Goal: Find specific page/section: Find specific page/section

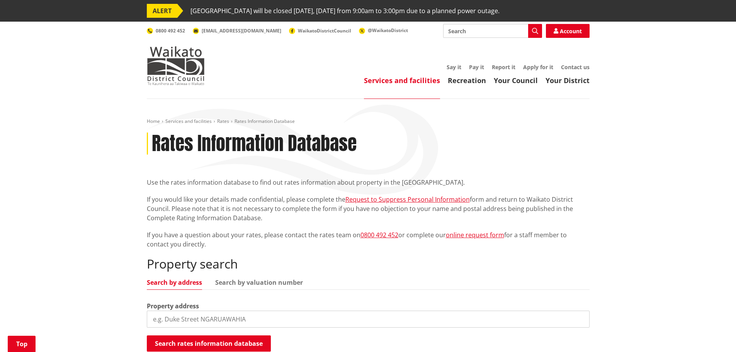
scroll to position [155, 0]
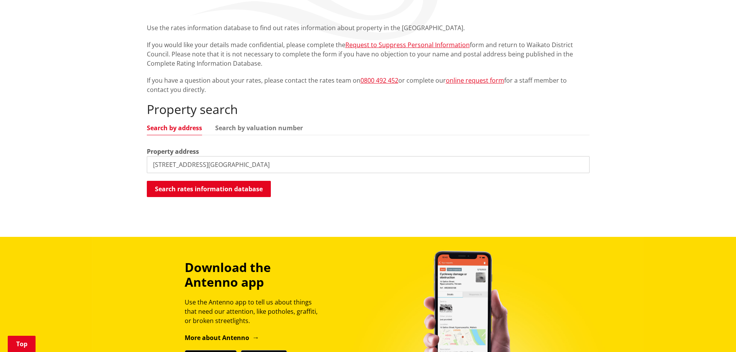
type input "[STREET_ADDRESS][GEOGRAPHIC_DATA]"
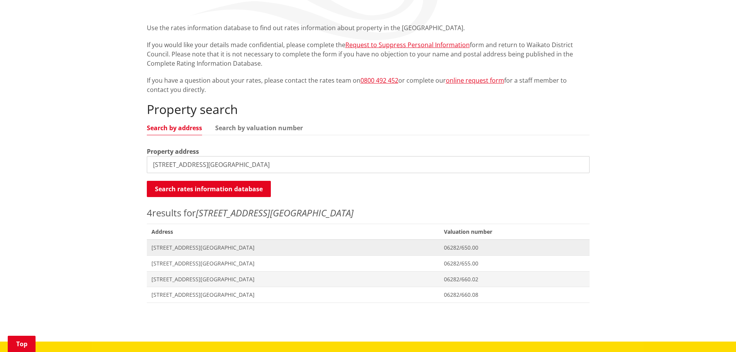
click at [186, 250] on span "[STREET_ADDRESS][GEOGRAPHIC_DATA]" at bounding box center [294, 248] width 284 height 8
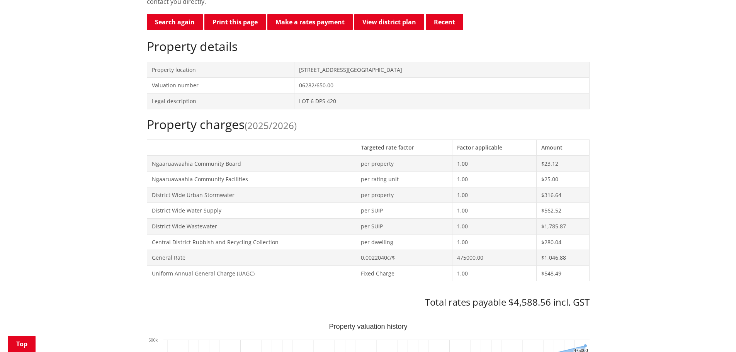
scroll to position [237, 0]
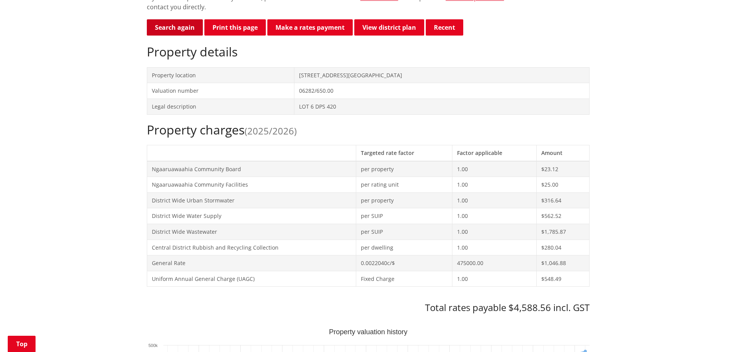
click at [191, 26] on link "Search again" at bounding box center [175, 27] width 56 height 16
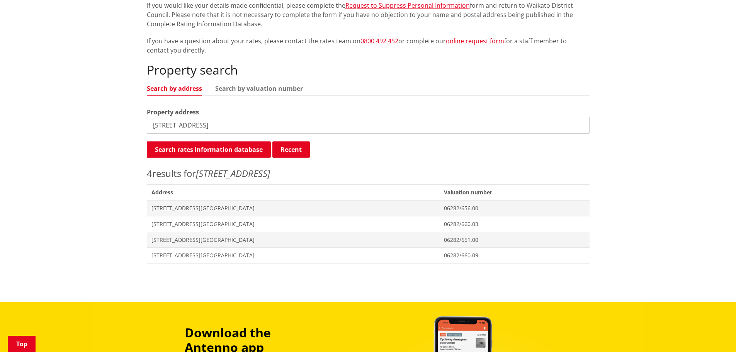
scroll to position [193, 0]
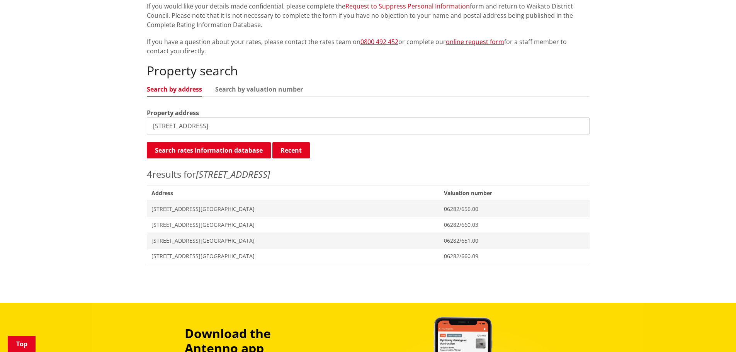
drag, startPoint x: 193, startPoint y: 126, endPoint x: 175, endPoint y: 128, distance: 18.2
click at [175, 128] on input "3 north street" at bounding box center [368, 126] width 443 height 17
type input "3 north"
click at [206, 241] on span "[STREET_ADDRESS][GEOGRAPHIC_DATA]" at bounding box center [294, 241] width 284 height 8
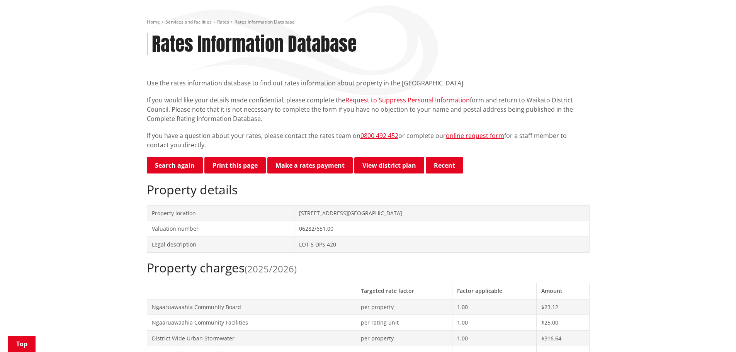
scroll to position [116, 0]
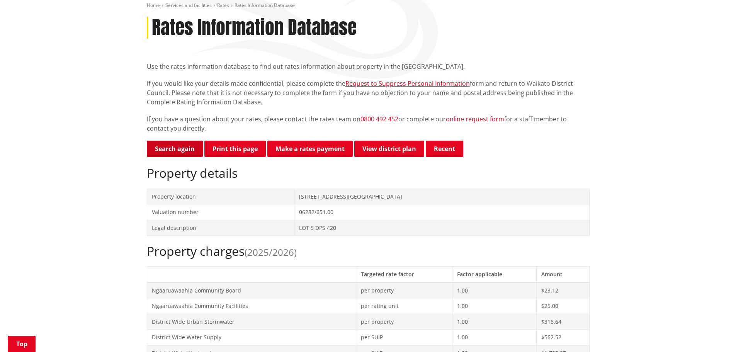
click at [184, 150] on link "Search again" at bounding box center [175, 149] width 56 height 16
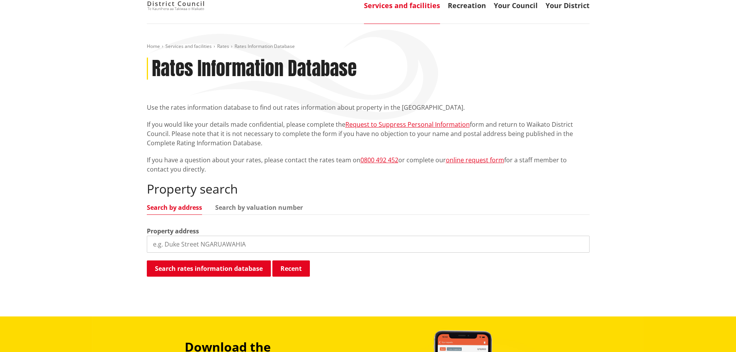
scroll to position [77, 0]
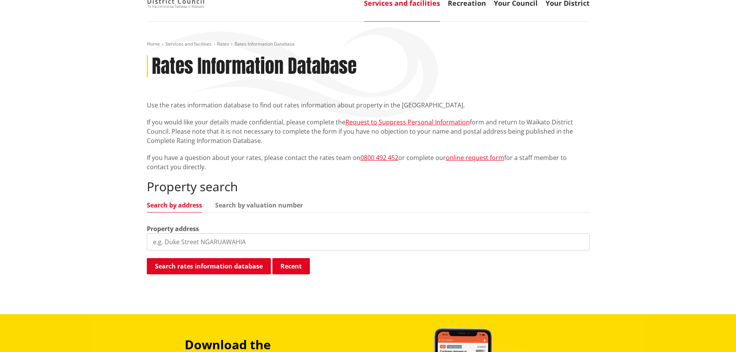
click at [188, 244] on input "search" at bounding box center [368, 241] width 443 height 17
type input "5"
type input "11 north street"
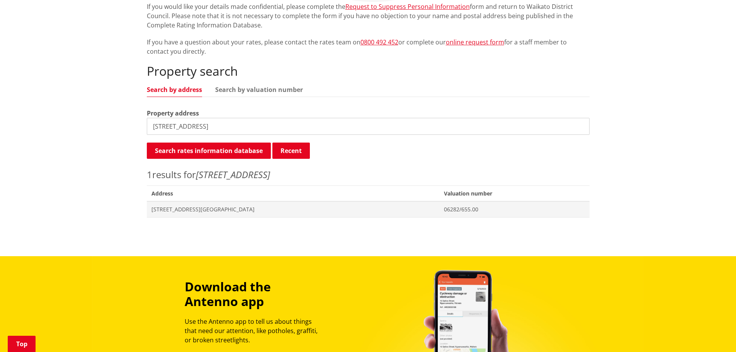
scroll to position [193, 0]
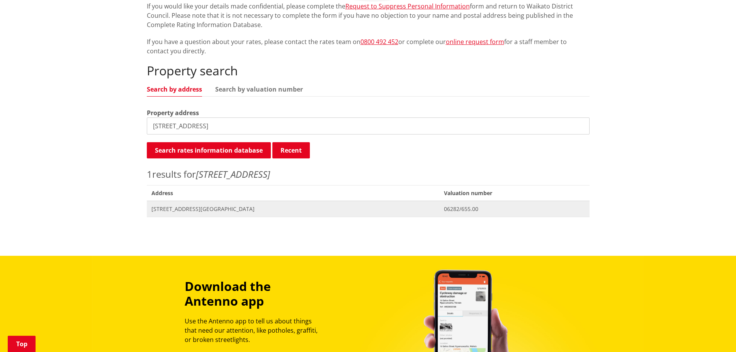
click at [207, 207] on span "11 North Street NGARUAWAHIA" at bounding box center [294, 209] width 284 height 8
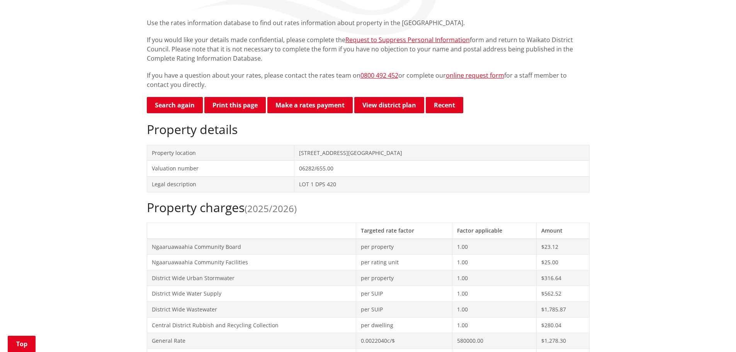
scroll to position [116, 0]
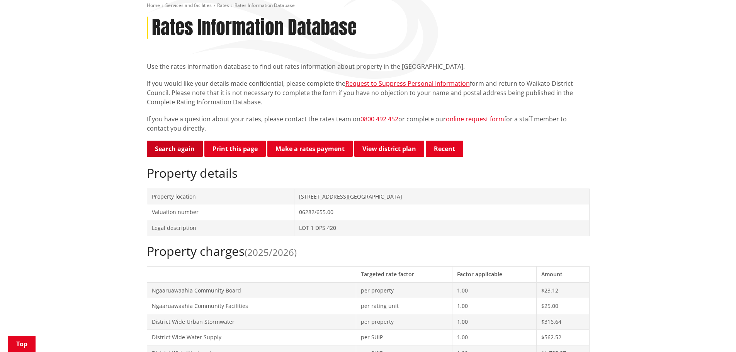
click at [178, 152] on link "Search again" at bounding box center [175, 149] width 56 height 16
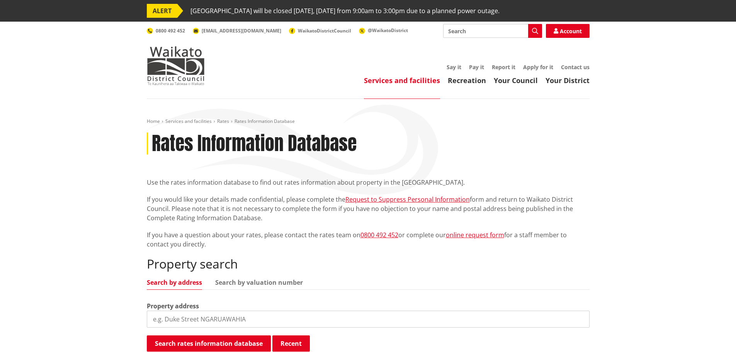
click at [199, 318] on input "search" at bounding box center [368, 319] width 443 height 17
type input "3 north"
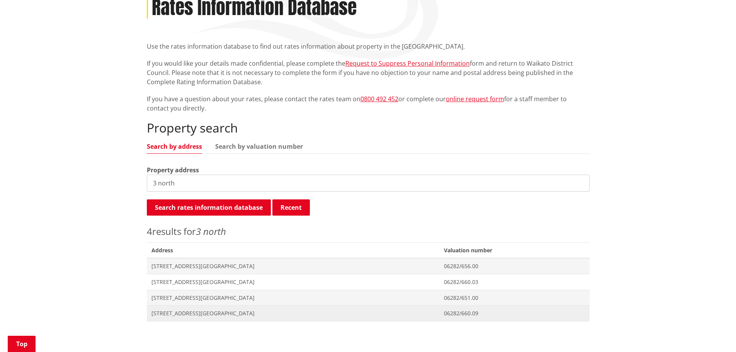
scroll to position [155, 0]
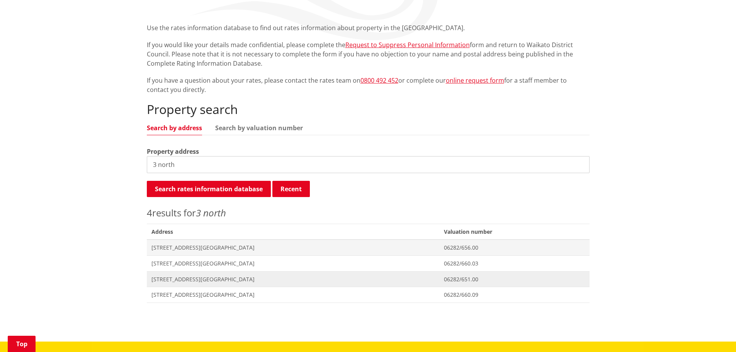
click at [202, 280] on span "[STREET_ADDRESS][GEOGRAPHIC_DATA]" at bounding box center [294, 280] width 284 height 8
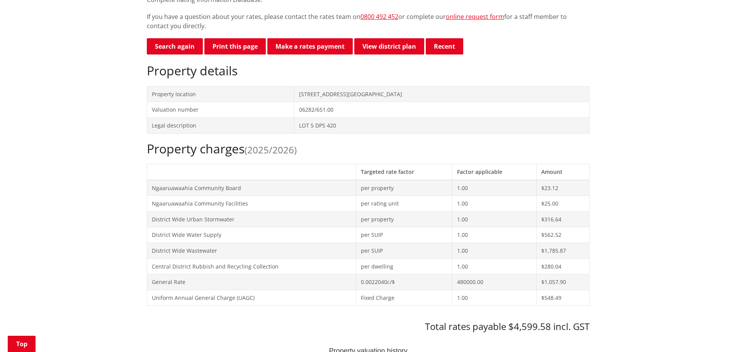
scroll to position [116, 0]
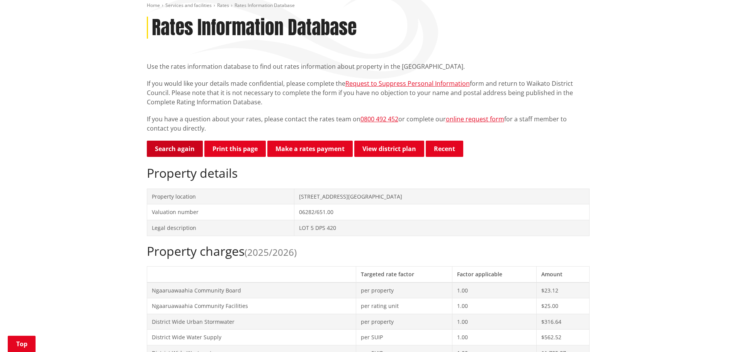
click at [181, 147] on link "Search again" at bounding box center [175, 149] width 56 height 16
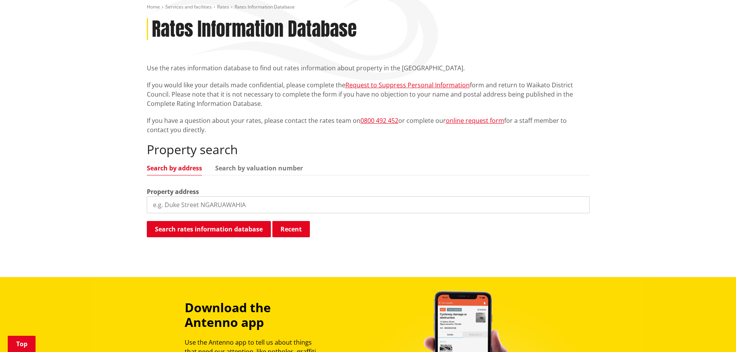
scroll to position [116, 0]
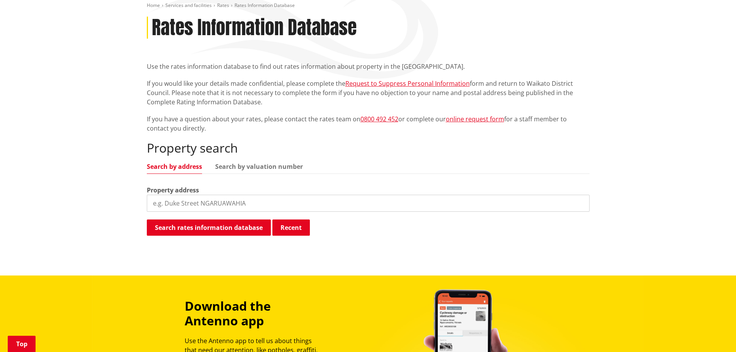
click at [188, 208] on input "search" at bounding box center [368, 203] width 443 height 17
type input "[STREET_ADDRESS]"
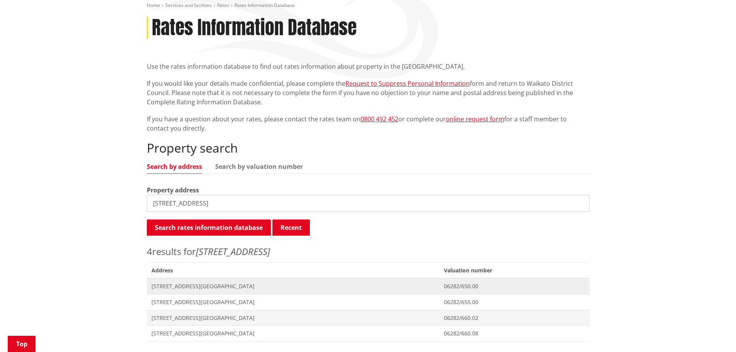
click at [217, 286] on span "[STREET_ADDRESS][GEOGRAPHIC_DATA]" at bounding box center [294, 287] width 284 height 8
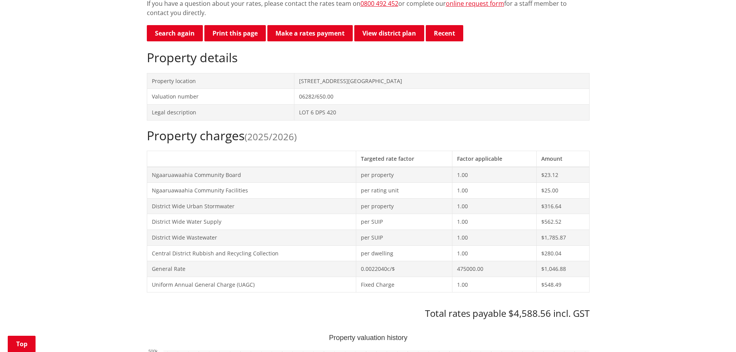
scroll to position [232, 0]
